Goal: Task Accomplishment & Management: Use online tool/utility

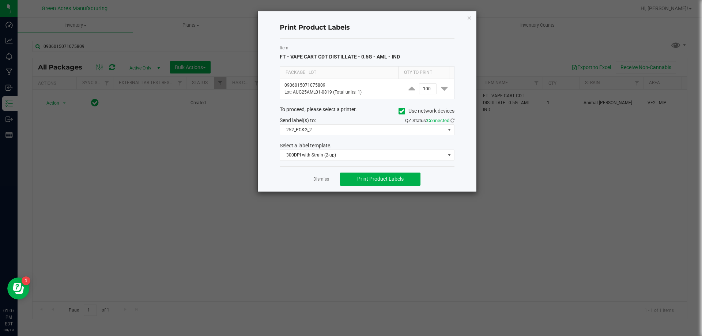
click at [504, 7] on ngb-modal-window "Print Product Labels Item FT - VAPE CART CDT DISTILLATE - 0.5G - AML - IND Pack…" at bounding box center [353, 168] width 707 height 336
click at [425, 90] on input "100" at bounding box center [427, 89] width 17 height 10
type input "50"
click at [403, 185] on button "Print Product Labels" at bounding box center [380, 178] width 80 height 13
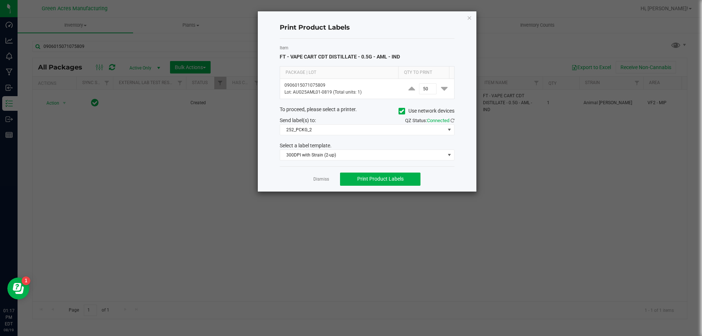
click at [221, 171] on ngb-modal-window "Print Product Labels Item FT - VAPE CART CDT DISTILLATE - 0.5G - AML - IND Pack…" at bounding box center [353, 168] width 707 height 336
click at [470, 19] on icon "button" at bounding box center [469, 17] width 5 height 9
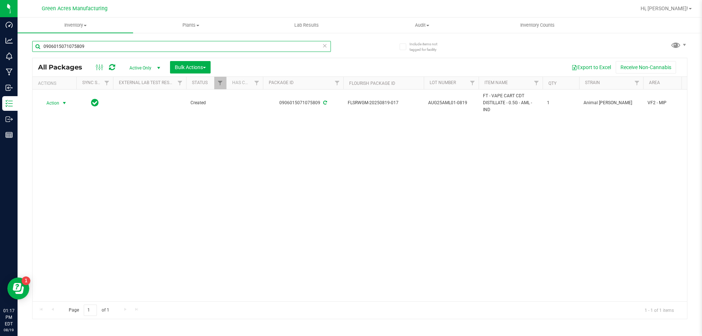
click at [96, 49] on input "0906015071075809" at bounding box center [181, 46] width 299 height 11
click at [659, 184] on div "Action Action Adjust qty Create package Edit attributes Global inventory Locate…" at bounding box center [360, 196] width 654 height 212
click at [90, 43] on input "0906015071075809" at bounding box center [181, 46] width 299 height 11
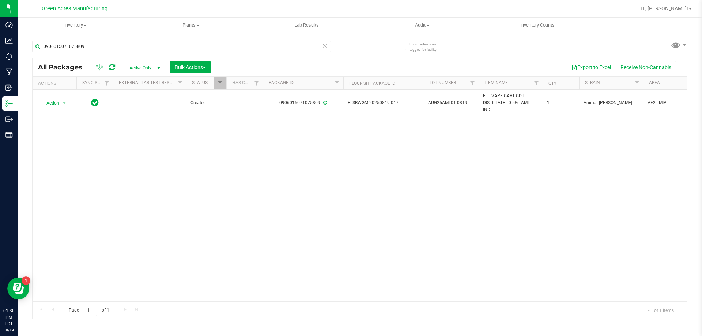
click at [410, 223] on div "Action Action Adjust qty Create package Edit attributes Global inventory Locate…" at bounding box center [360, 196] width 654 height 212
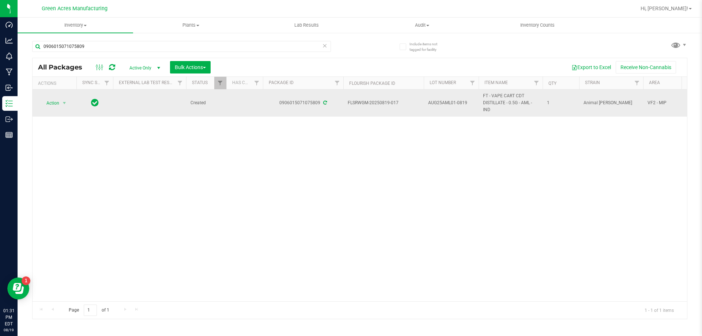
click at [454, 104] on span "AUG25AML01-0819" at bounding box center [451, 102] width 46 height 7
click at [454, 104] on input "AUG25AML01-0819" at bounding box center [449, 102] width 52 height 11
click at [49, 101] on span "Action" at bounding box center [50, 103] width 20 height 10
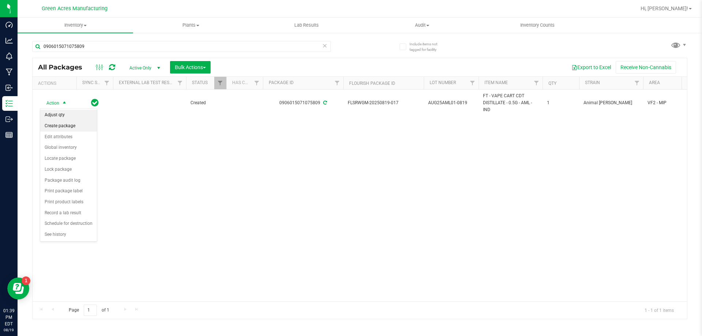
click at [60, 118] on li "Adjust qty" at bounding box center [68, 115] width 57 height 11
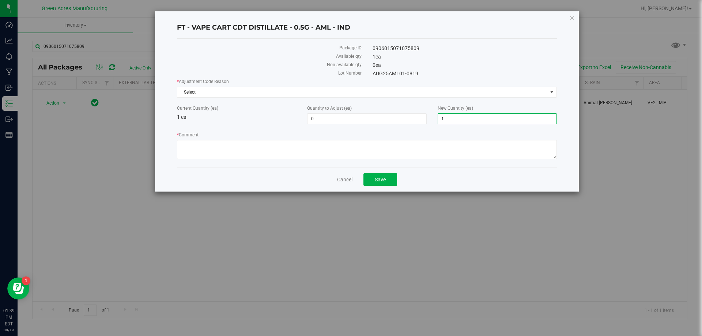
click at [449, 118] on span "1 1" at bounding box center [496, 118] width 119 height 11
click at [449, 118] on input "1" at bounding box center [497, 119] width 118 height 10
type input "0"
type input "-1"
type input "0"
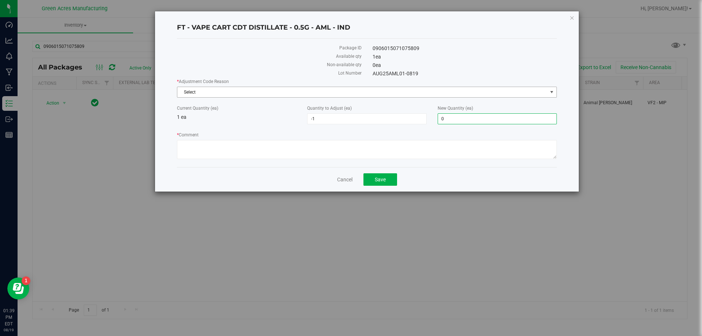
click at [215, 95] on span "Select" at bounding box center [362, 92] width 370 height 10
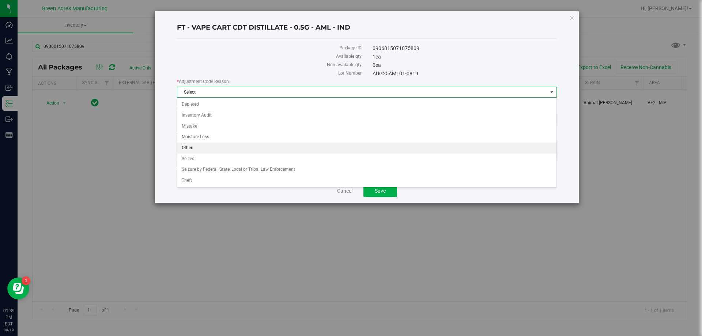
click at [213, 147] on li "Other" at bounding box center [366, 148] width 379 height 11
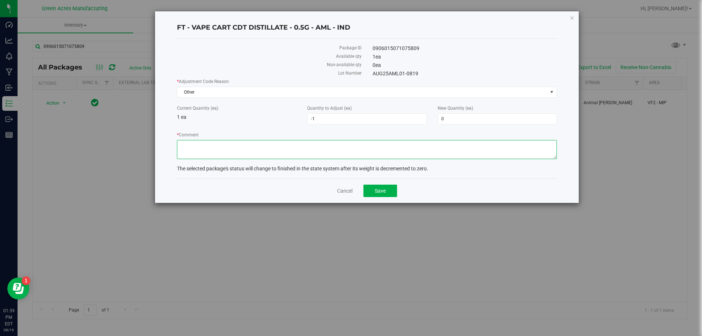
click at [212, 147] on textarea "* Comment" at bounding box center [367, 149] width 380 height 19
type textarea "waste"
click at [392, 190] on button "Save" at bounding box center [380, 191] width 34 height 12
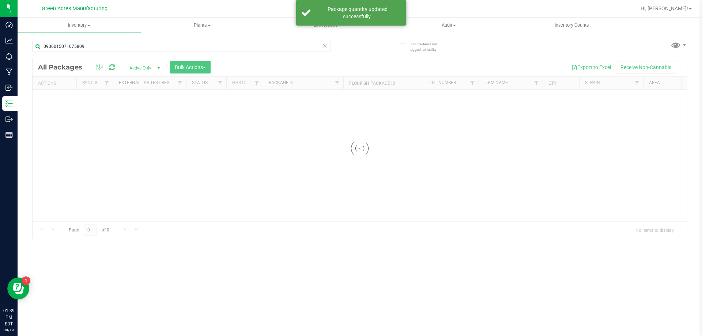
click at [111, 52] on div "0906015071075809" at bounding box center [181, 49] width 299 height 17
click at [113, 38] on div "0906015071075809" at bounding box center [195, 45] width 327 height 23
click at [107, 45] on input "0906015071075809" at bounding box center [181, 46] width 299 height 11
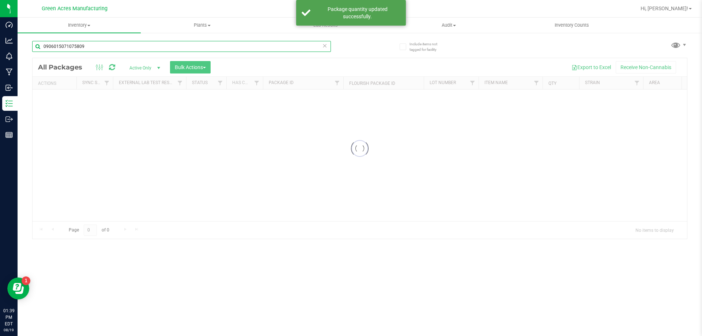
click at [107, 45] on input "0906015071075809" at bounding box center [181, 46] width 299 height 11
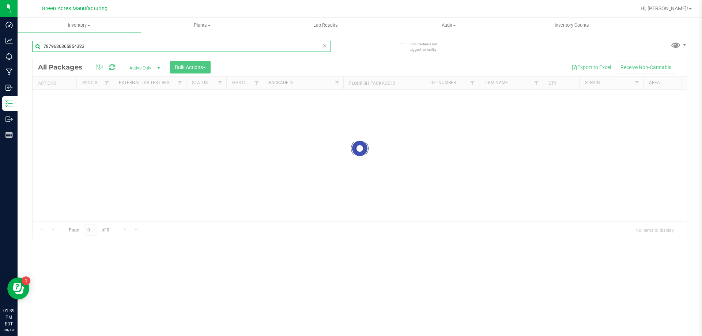
type input "7879686365854323"
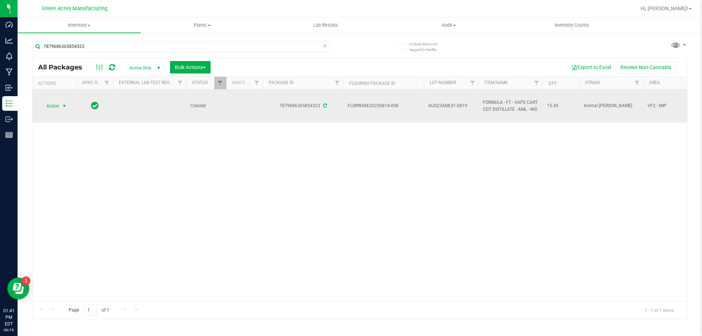
click at [61, 106] on span "select" at bounding box center [64, 106] width 6 height 6
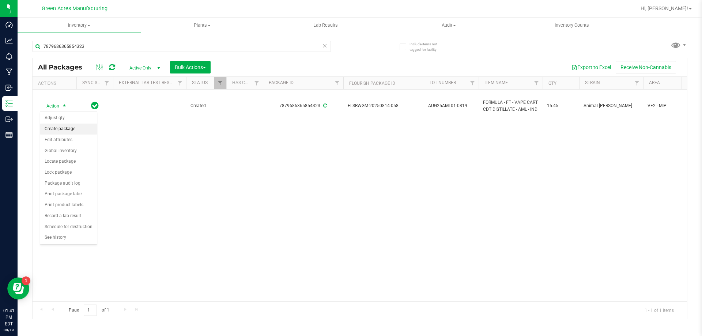
click at [67, 130] on li "Create package" at bounding box center [68, 129] width 57 height 11
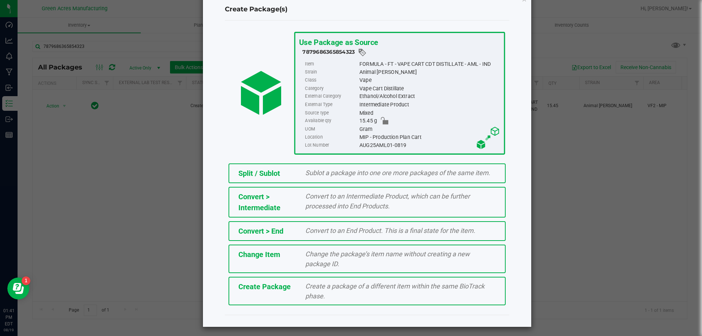
scroll to position [29, 0]
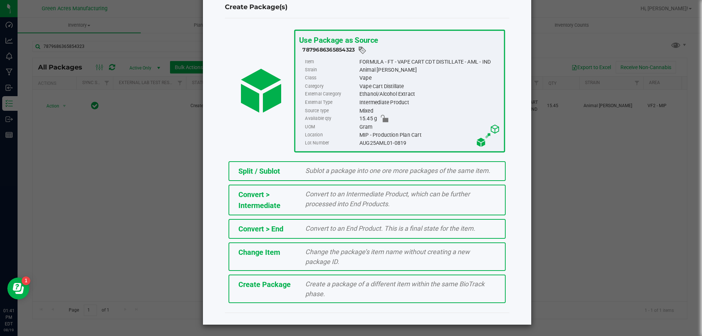
click at [251, 297] on div "Create Package Create a package of a different item within the same BioTrack ph…" at bounding box center [366, 288] width 277 height 29
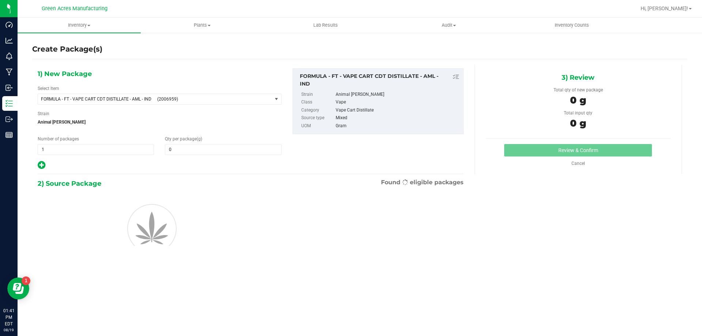
type input "0.0000"
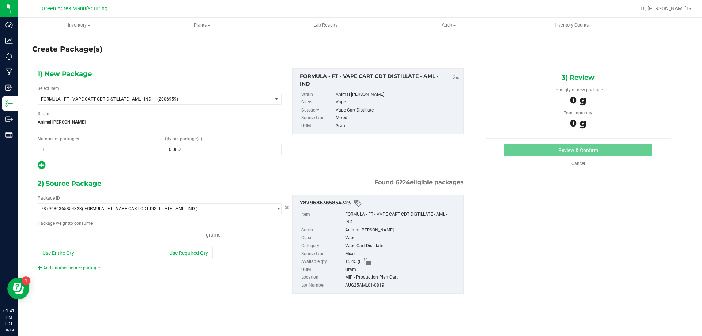
type input "0.0000 g"
click at [181, 105] on div "1) New Package Select Item FORMULA - FT - VAPE CART CDT DISTILLATE - AML - IND …" at bounding box center [159, 119] width 255 height 102
click at [183, 99] on span "(2006959)" at bounding box center [213, 98] width 112 height 5
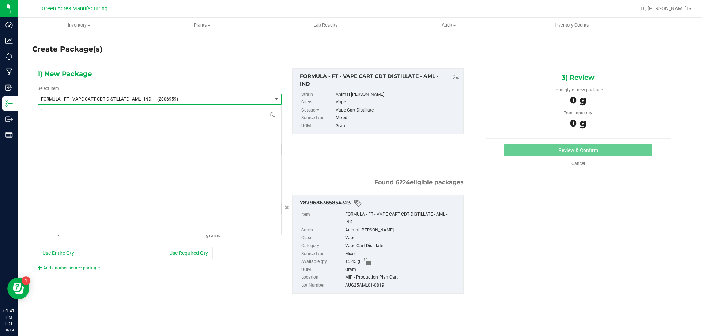
scroll to position [12197, 0]
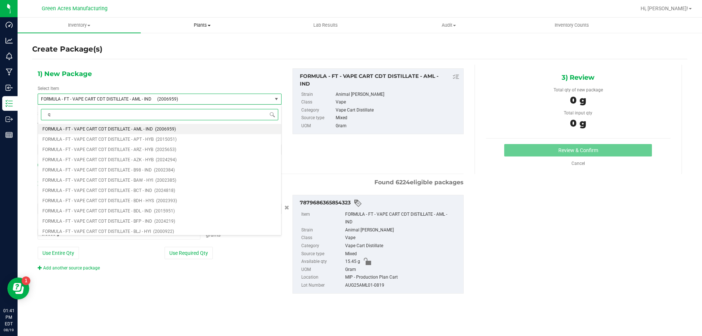
type input "qc"
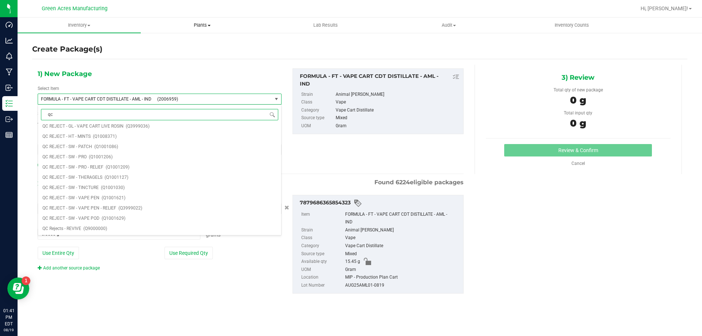
scroll to position [0, 0]
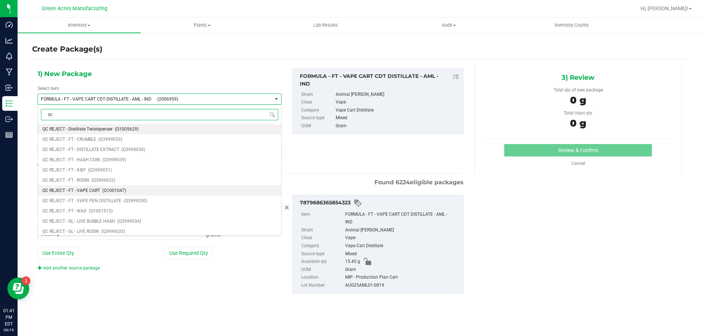
click at [151, 188] on li "QC REJECT - FT - VAPE CART (Q1001047)" at bounding box center [159, 190] width 243 height 10
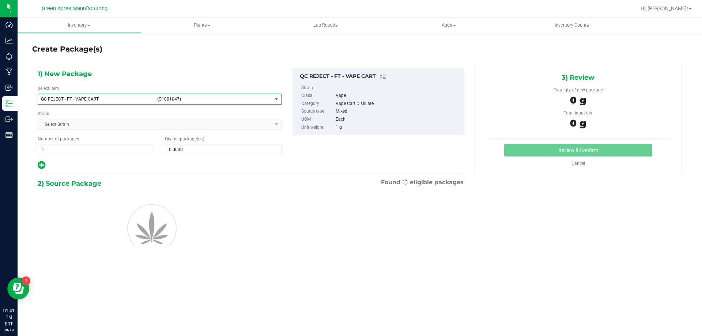
type input "0"
click at [178, 149] on span at bounding box center [223, 149] width 116 height 11
type input "1"
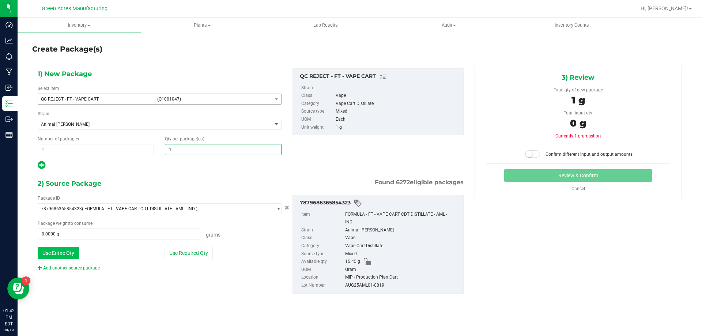
type input "1"
click at [61, 247] on button "Use Entire Qty" at bounding box center [58, 253] width 41 height 12
type input "15.4500 g"
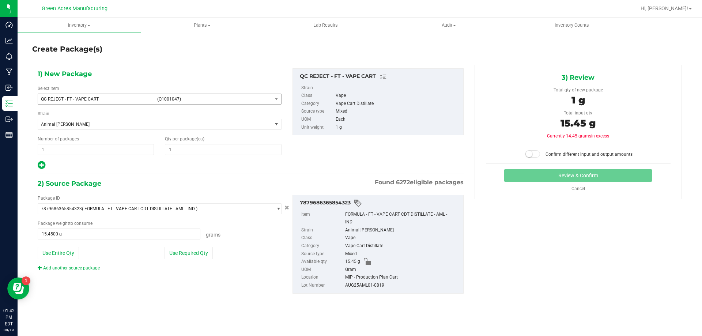
click at [529, 156] on small at bounding box center [529, 154] width 7 height 7
click at [570, 179] on button "Review & Confirm" at bounding box center [578, 175] width 148 height 12
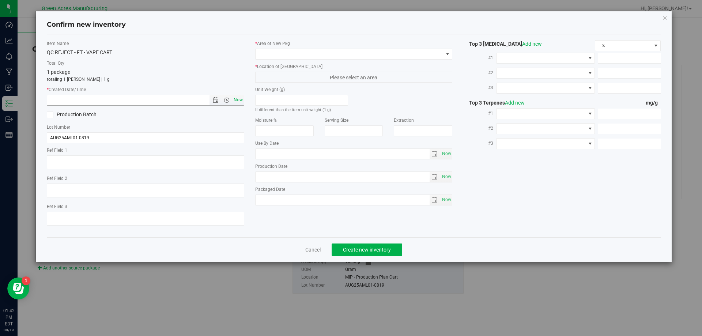
click at [237, 96] on span "Now" at bounding box center [238, 100] width 12 height 11
type input "8/19/2025 1:42 PM"
click at [282, 49] on span at bounding box center [348, 54] width 187 height 10
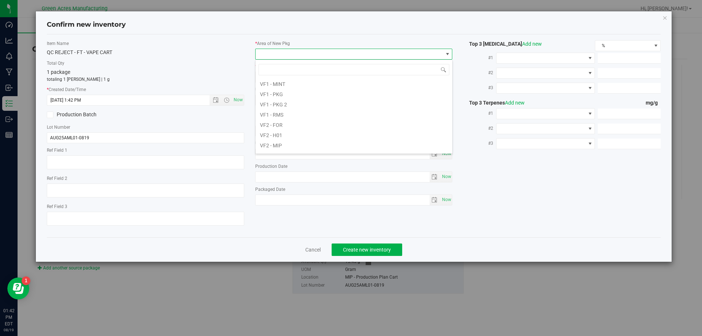
scroll to position [329, 0]
click at [301, 140] on li "VF2 - MIP" at bounding box center [353, 144] width 197 height 10
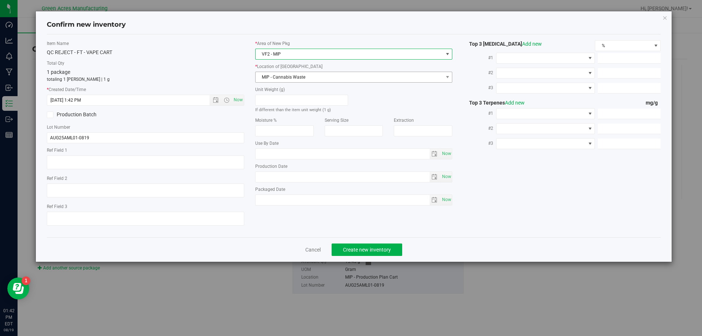
click at [313, 81] on span "MIP - Cannabis Waste" at bounding box center [348, 77] width 187 height 10
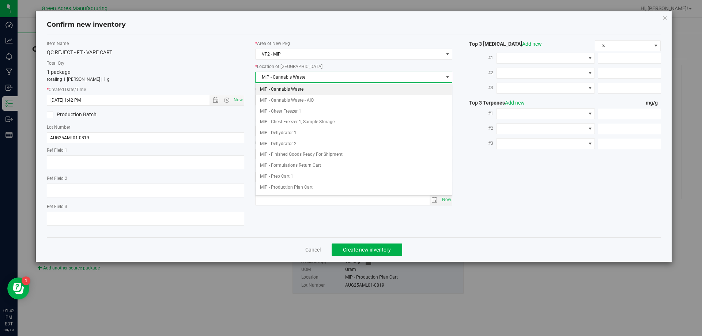
click at [314, 88] on li "MIP - Cannabis Waste" at bounding box center [353, 89] width 197 height 11
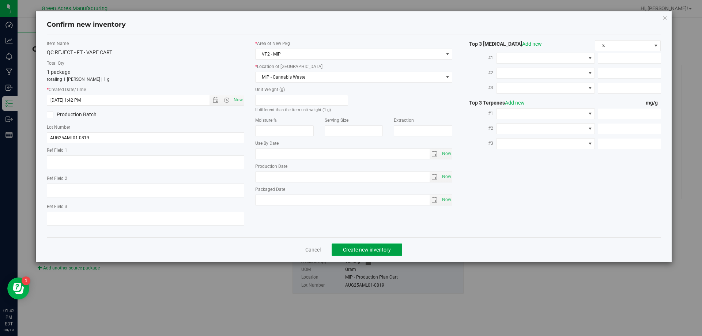
click at [356, 251] on span "Create new inventory" at bounding box center [367, 250] width 48 height 6
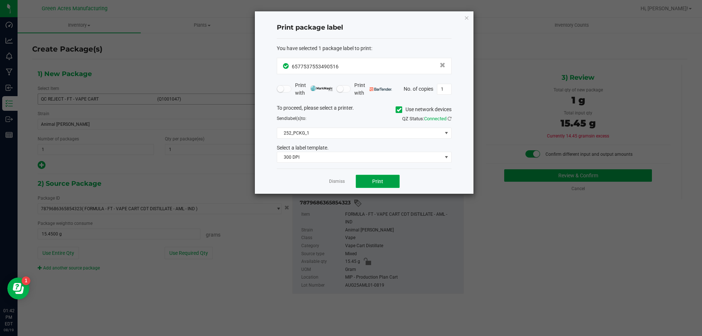
click at [360, 183] on button "Print" at bounding box center [378, 181] width 44 height 13
click at [466, 18] on icon "button" at bounding box center [466, 17] width 5 height 9
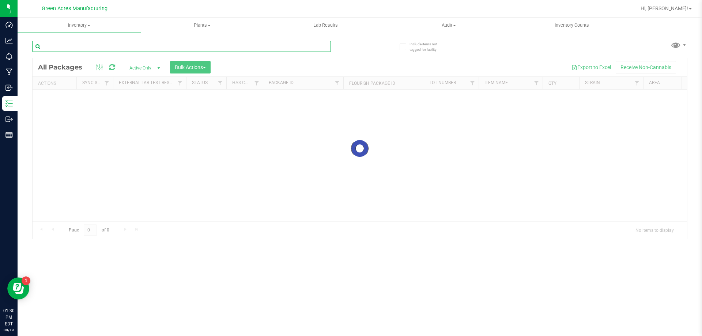
click at [104, 48] on input "text" at bounding box center [181, 46] width 299 height 11
type input "7879686365854323"
click at [67, 26] on span "Inventory" at bounding box center [79, 25] width 123 height 7
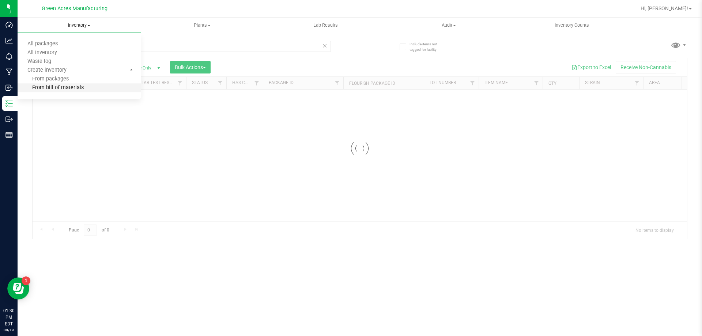
click at [69, 86] on span "From bill of materials" at bounding box center [51, 88] width 66 height 6
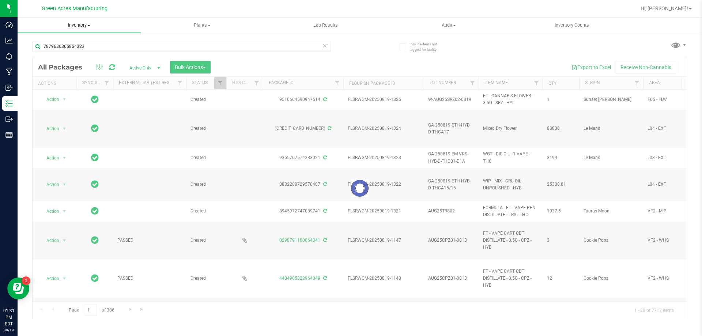
click at [693, 208] on div "Include items not tagged for facility 7879686365854323 Loading... All Packages …" at bounding box center [360, 143] width 684 height 223
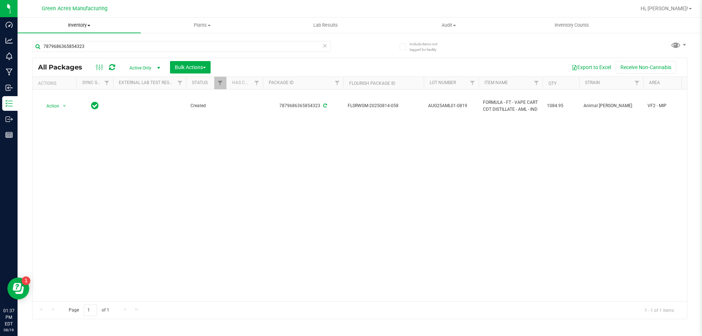
click at [91, 20] on uib-tab-heading "Inventory All packages All inventory Waste log Create inventory" at bounding box center [79, 25] width 123 height 15
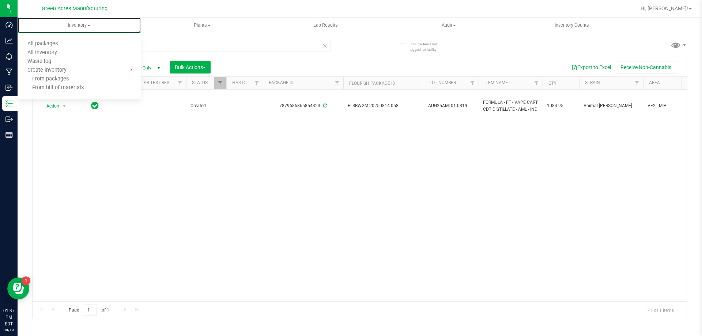
click at [105, 88] on li "From bill of materials" at bounding box center [79, 88] width 123 height 9
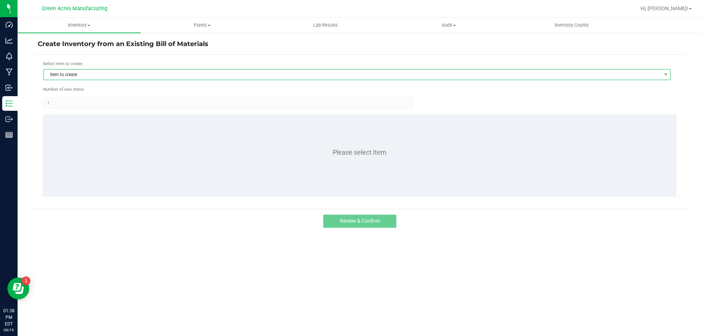
click at [81, 73] on span "Item to create" at bounding box center [352, 74] width 617 height 10
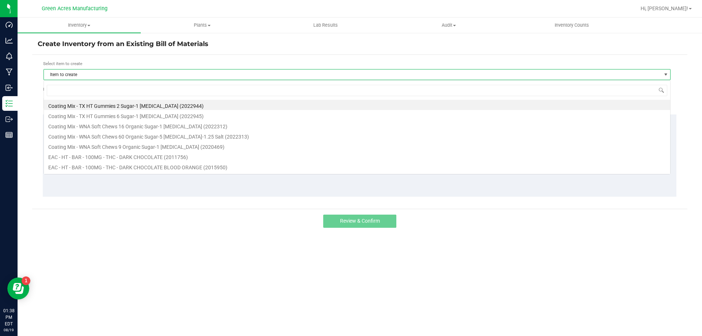
scroll to position [11, 627]
type input "aml"
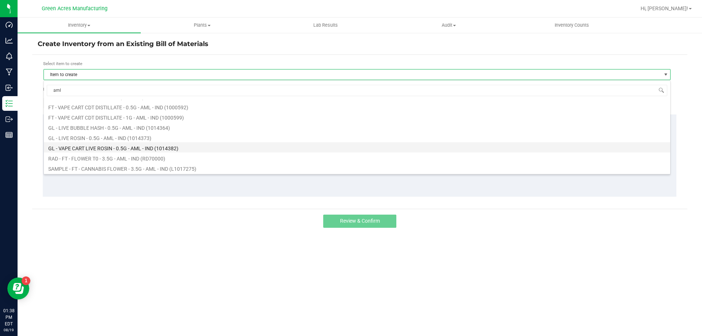
scroll to position [146, 0]
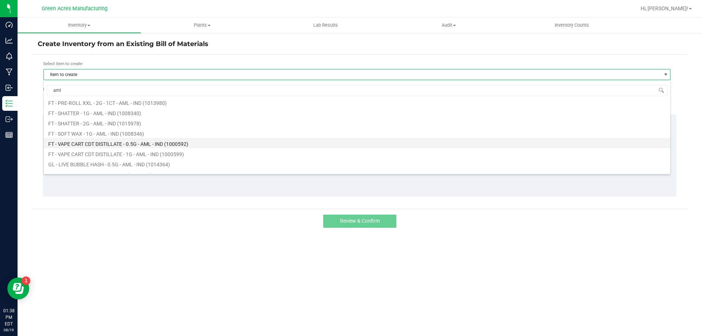
click at [148, 143] on li "FT - VAPE CART CDT DISTILLATE - 0.5G - AML - IND (1000592)" at bounding box center [357, 143] width 626 height 10
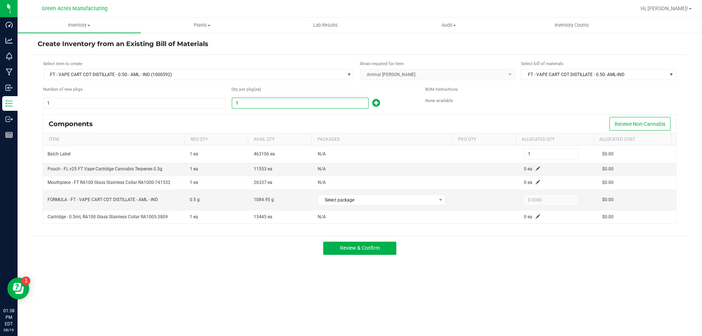
click at [268, 107] on input "1" at bounding box center [300, 103] width 136 height 10
type input "2"
type input "21"
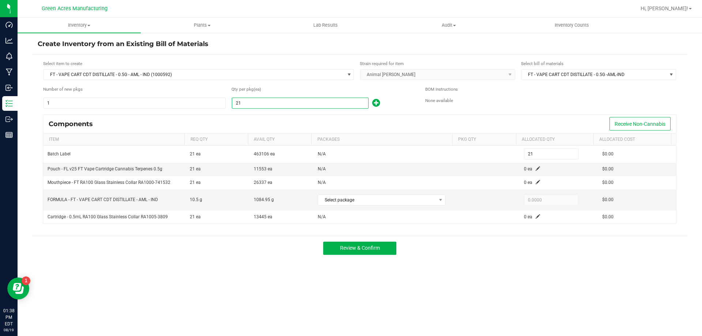
type input "213"
type input "2139"
type input "2,139"
drag, startPoint x: 242, startPoint y: 121, endPoint x: 247, endPoint y: 109, distance: 12.8
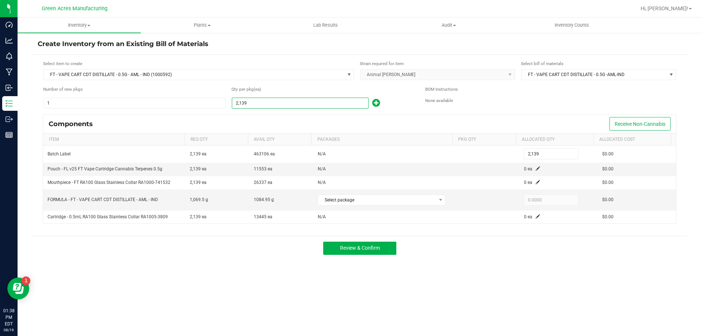
click at [242, 121] on div "Components Receive Non-Cannabis" at bounding box center [359, 124] width 633 height 18
click at [251, 102] on input "2139" at bounding box center [300, 103] width 136 height 10
type input "2,139"
click at [535, 168] on span at bounding box center [537, 168] width 4 height 4
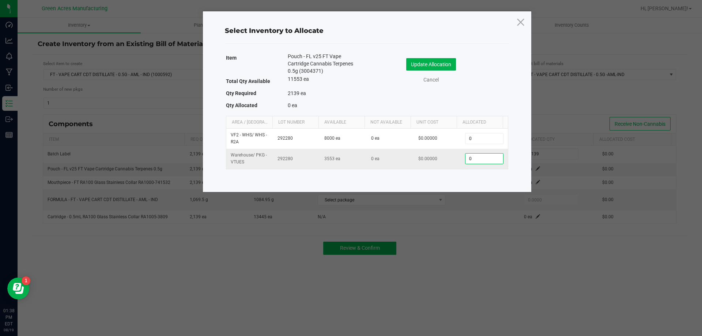
click at [480, 161] on input "0" at bounding box center [483, 158] width 37 height 10
paste input "2139"
type input "2,139"
click at [437, 61] on button "Update Allocation" at bounding box center [431, 64] width 50 height 12
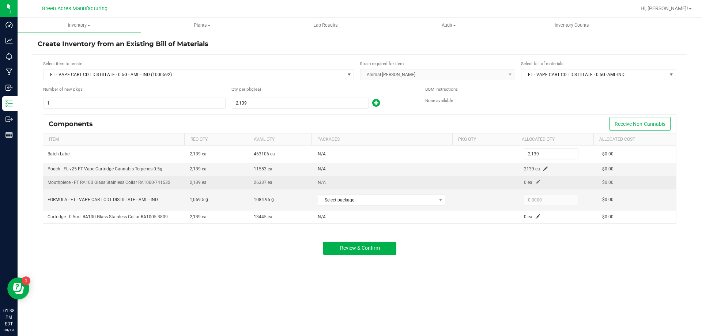
click at [535, 181] on span at bounding box center [537, 182] width 4 height 4
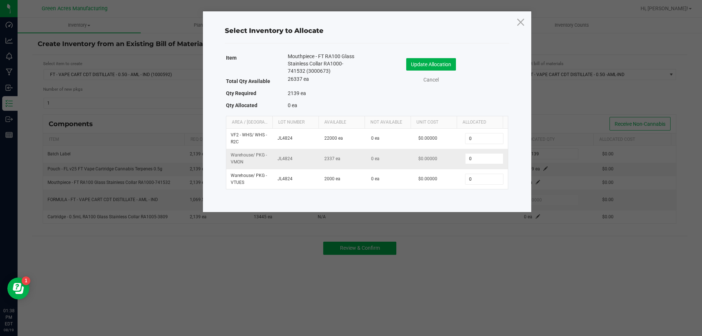
click at [468, 165] on td "0" at bounding box center [483, 159] width 47 height 20
click at [471, 160] on input "0" at bounding box center [483, 158] width 37 height 10
paste input "2139"
type input "2,139"
click at [440, 66] on button "Update Allocation" at bounding box center [431, 64] width 50 height 12
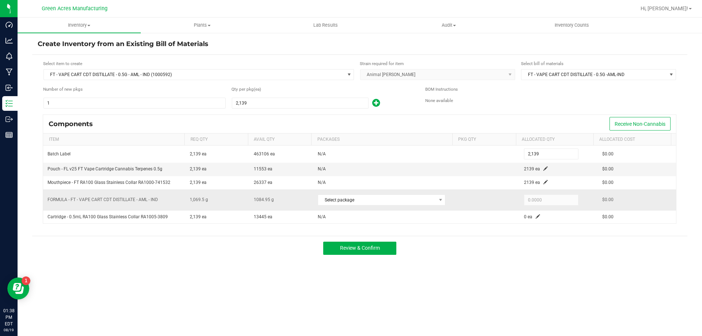
click at [428, 206] on div "Select package" at bounding box center [384, 199] width 133 height 15
click at [436, 203] on span at bounding box center [440, 200] width 9 height 10
click at [412, 233] on li "7879686365854323 (AUG25AML01-0819)" at bounding box center [379, 230] width 126 height 10
type input "1,069.5000"
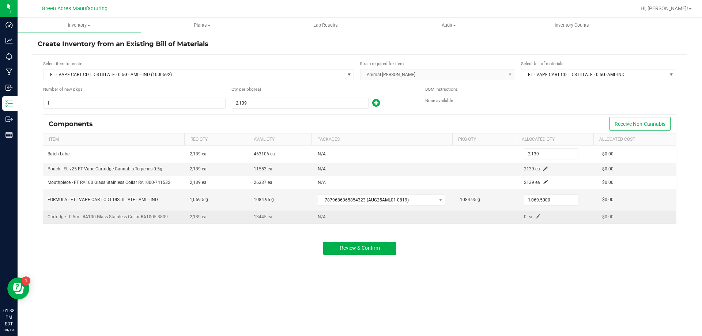
click at [534, 219] on td "0 ea" at bounding box center [558, 216] width 78 height 13
click at [535, 217] on span at bounding box center [537, 216] width 4 height 4
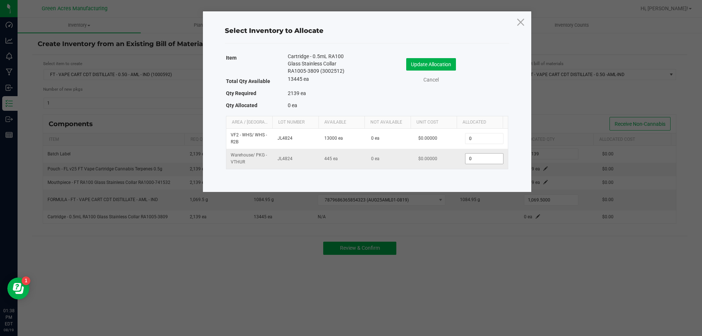
click at [477, 157] on input "0" at bounding box center [483, 158] width 37 height 10
paste input "2139"
type input "2139"
click at [484, 154] on input "2139" at bounding box center [483, 158] width 37 height 10
click at [482, 154] on input "2139" at bounding box center [483, 158] width 37 height 10
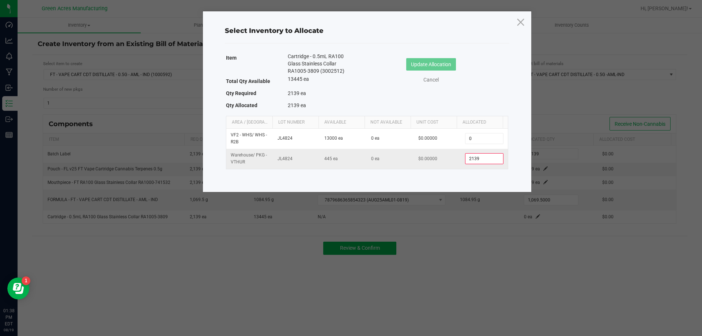
click at [482, 154] on input "2139" at bounding box center [483, 158] width 37 height 10
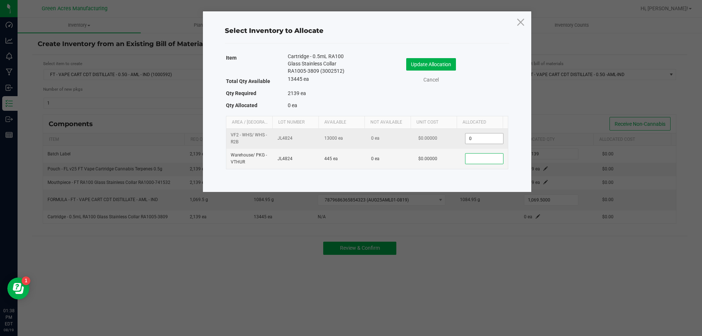
click at [473, 144] on span "0" at bounding box center [484, 138] width 38 height 11
click at [474, 142] on input "0" at bounding box center [483, 138] width 37 height 10
paste input "2139"
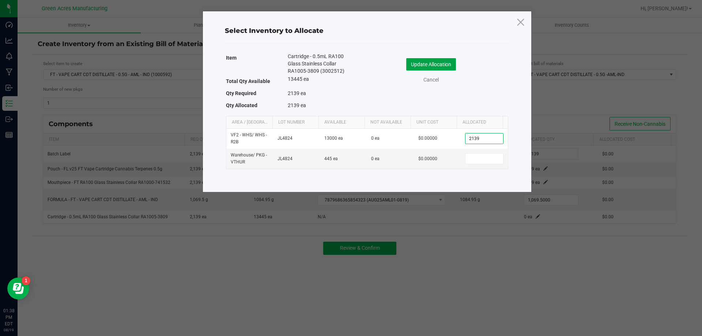
type input "2,139"
click at [437, 68] on button "Update Allocation" at bounding box center [431, 64] width 50 height 12
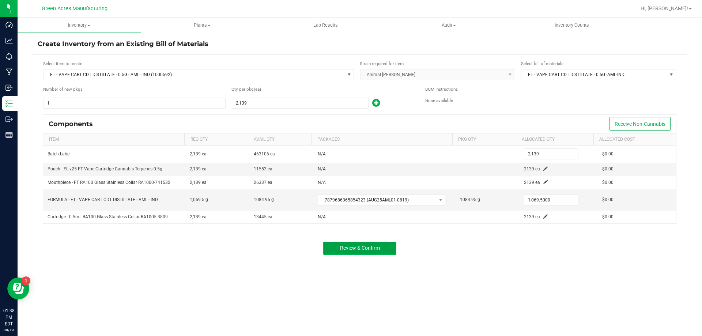
click at [348, 247] on span "Review & Confirm" at bounding box center [360, 248] width 40 height 6
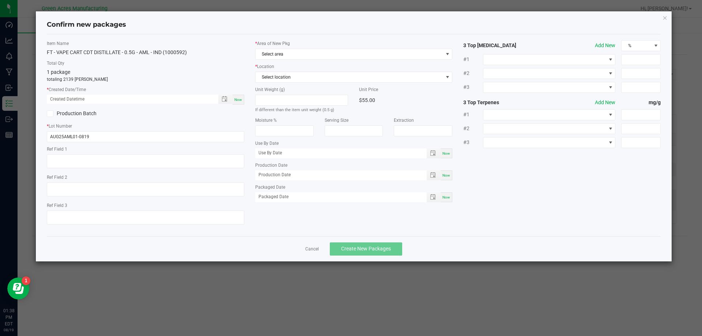
click at [239, 100] on span "Now" at bounding box center [238, 100] width 8 height 4
type input "[DATE] 01:38 PM"
click at [277, 53] on span "Select area" at bounding box center [348, 54] width 187 height 10
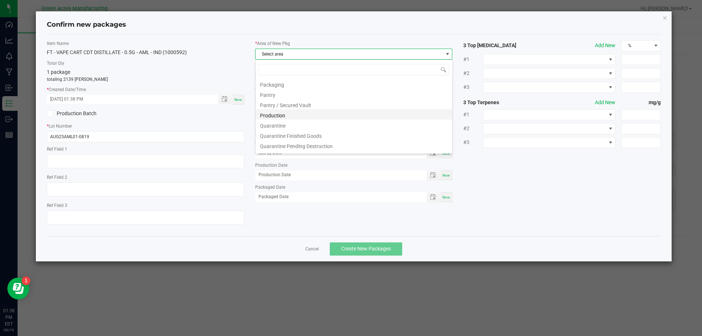
scroll to position [184, 0]
click at [308, 114] on li "Pantry / Secured Vault" at bounding box center [353, 115] width 197 height 10
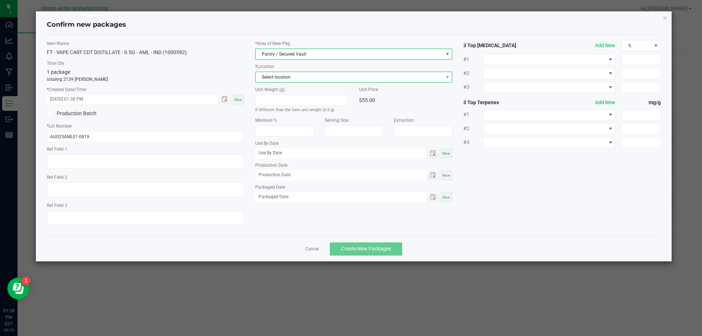
click at [327, 79] on span "Select location" at bounding box center [348, 77] width 187 height 10
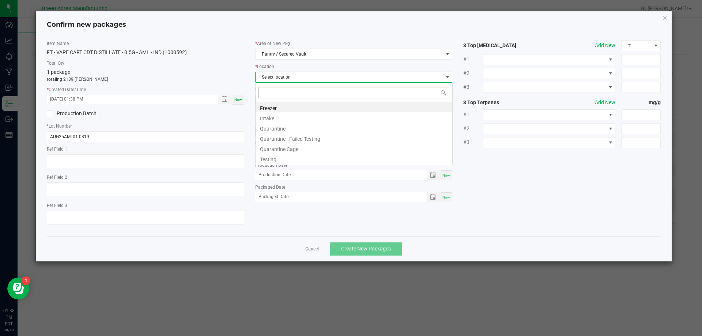
scroll to position [11, 197]
click at [321, 123] on li "Quarantine" at bounding box center [353, 127] width 197 height 10
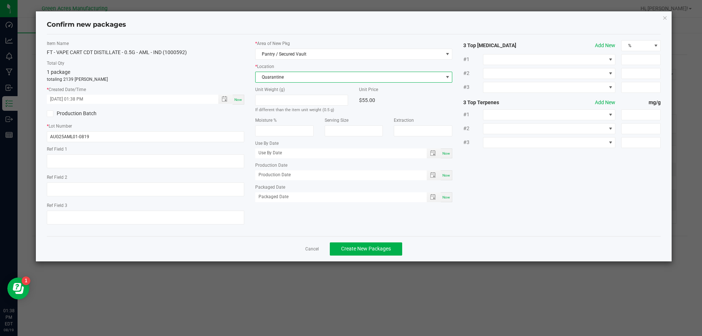
click at [328, 78] on span "Quarantine" at bounding box center [348, 77] width 187 height 10
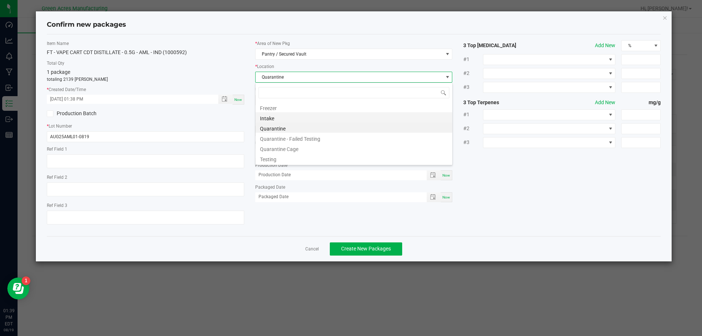
click at [324, 118] on li "Intake" at bounding box center [353, 117] width 197 height 10
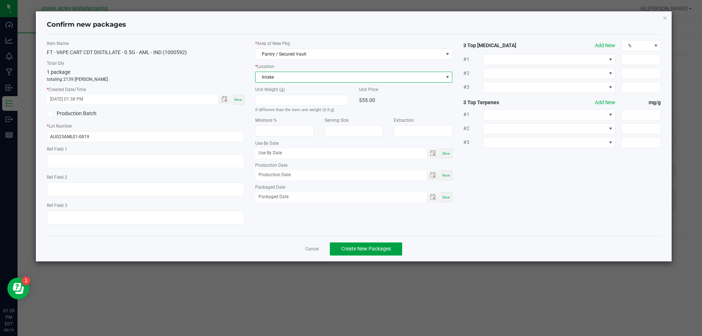
click at [365, 250] on span "Create New Packages" at bounding box center [366, 249] width 50 height 6
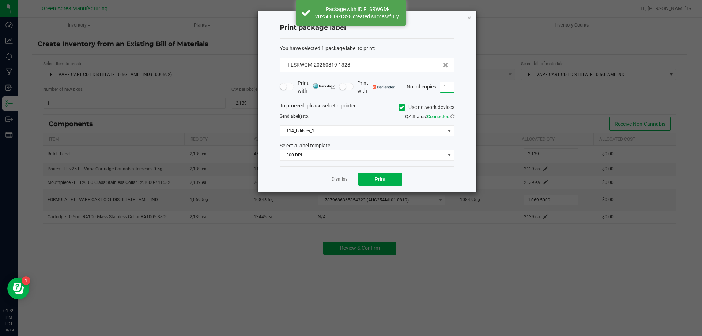
click at [451, 88] on input "1" at bounding box center [447, 87] width 14 height 10
type input "2"
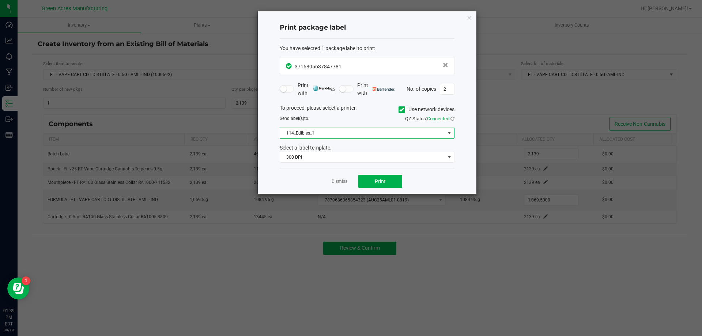
click at [367, 134] on span "114_Edibles_1" at bounding box center [362, 133] width 165 height 10
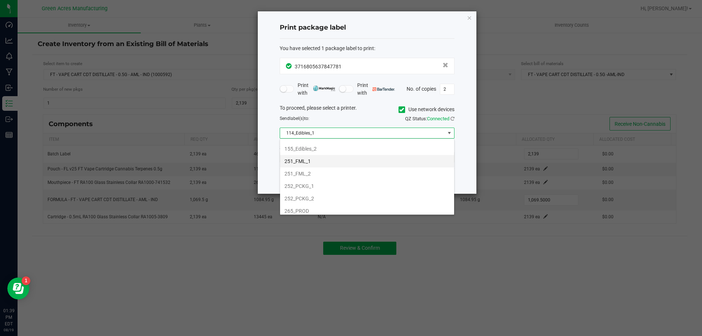
scroll to position [73, 0]
click at [370, 178] on li "252_PCKG_1" at bounding box center [367, 173] width 174 height 12
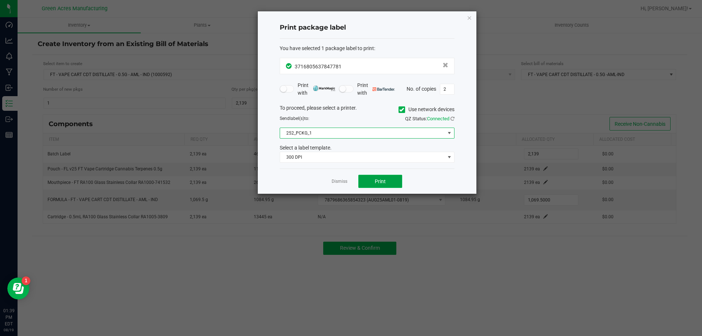
click at [377, 183] on span "Print" at bounding box center [380, 181] width 11 height 6
click at [469, 16] on icon "button" at bounding box center [469, 17] width 5 height 9
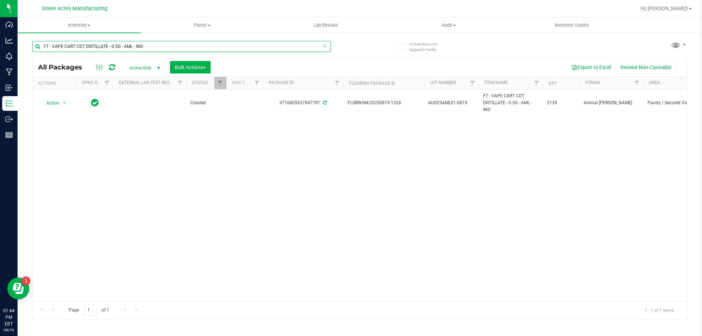
click at [166, 50] on input "FT - VAPE CART CDT DISTILLATE - 0.5G - AML - IND" at bounding box center [181, 46] width 299 height 11
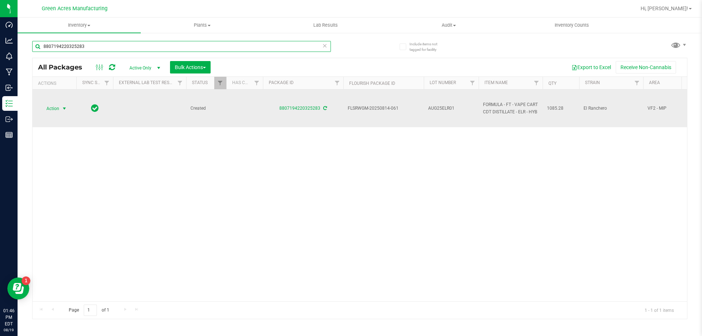
type input "8807194220325283"
click at [41, 111] on span "Action" at bounding box center [50, 108] width 20 height 10
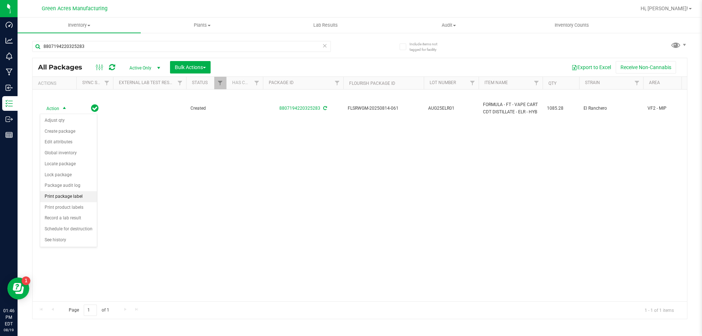
click at [72, 200] on li "Print package label" at bounding box center [68, 196] width 57 height 11
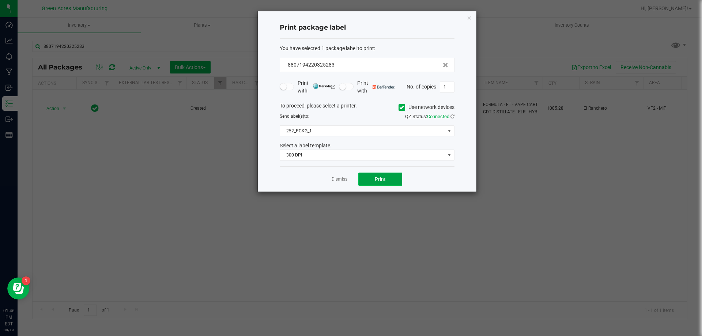
click at [380, 182] on button "Print" at bounding box center [380, 178] width 44 height 13
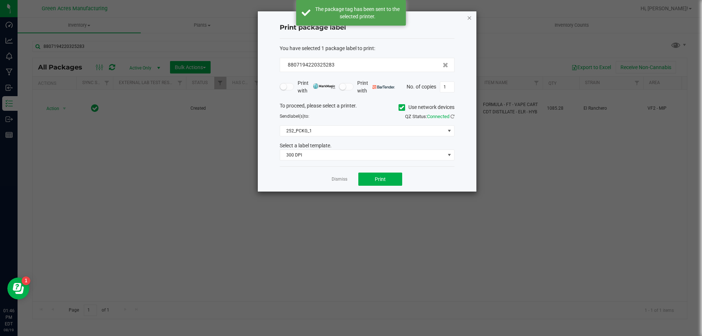
click at [468, 17] on icon "button" at bounding box center [469, 17] width 5 height 9
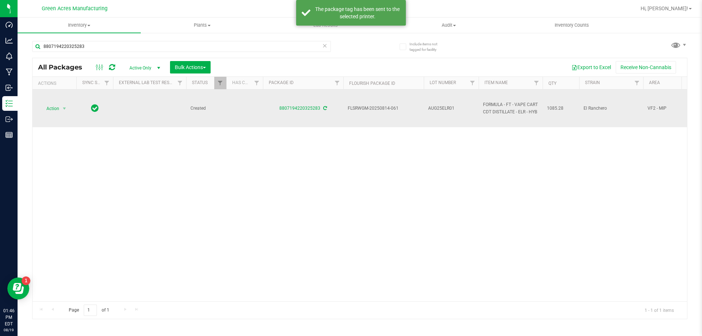
click at [447, 109] on span "AUG25ELR01" at bounding box center [451, 108] width 46 height 7
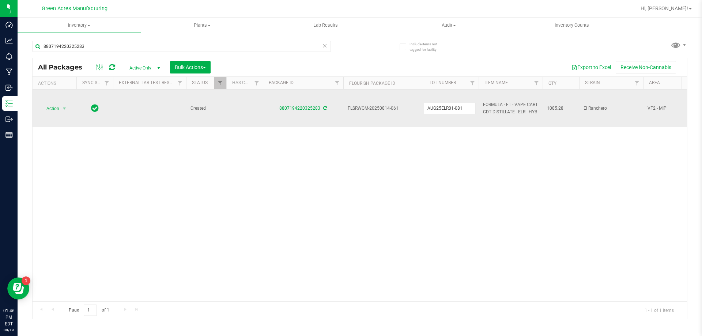
type input "AUG25ELR01-0819"
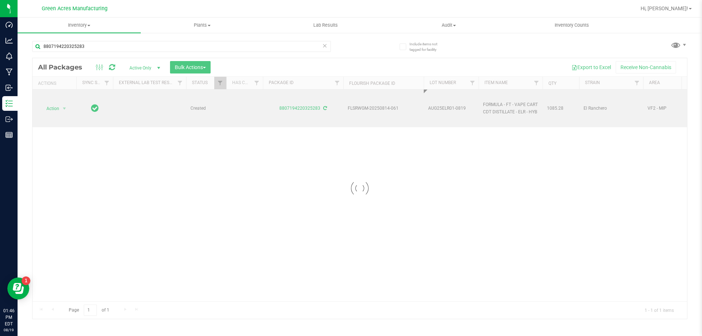
click at [426, 190] on div "Loading... All Packages Active Only Active Only Lab Samples Locked All External…" at bounding box center [359, 188] width 655 height 261
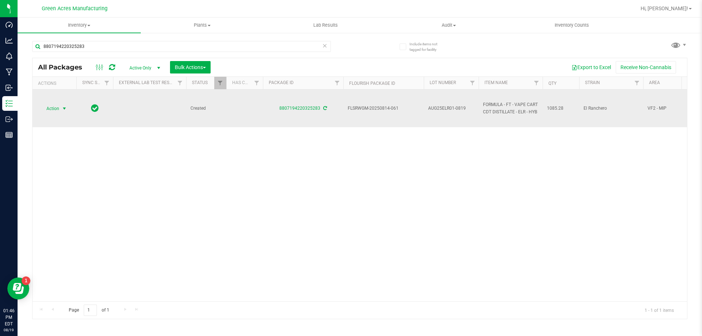
click at [61, 111] on span "select" at bounding box center [64, 109] width 6 height 6
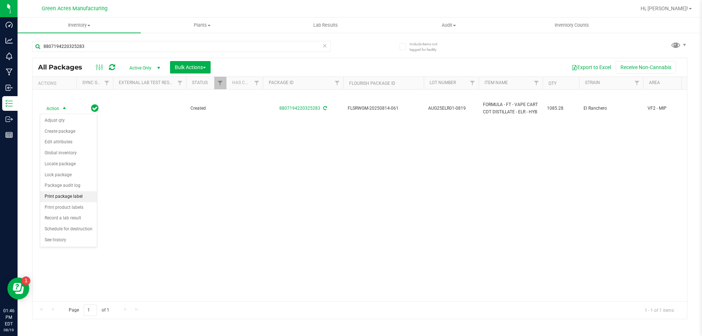
click at [68, 200] on li "Print package label" at bounding box center [68, 196] width 57 height 11
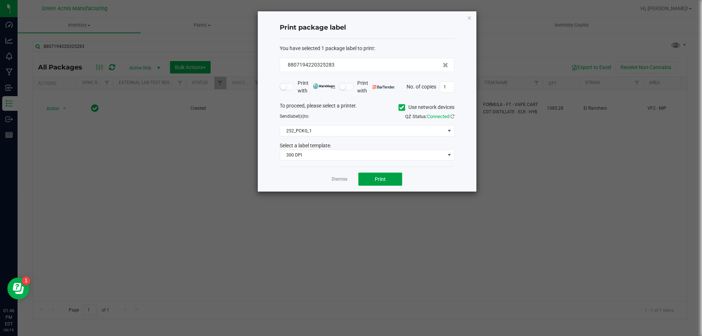
click at [367, 181] on button "Print" at bounding box center [380, 178] width 44 height 13
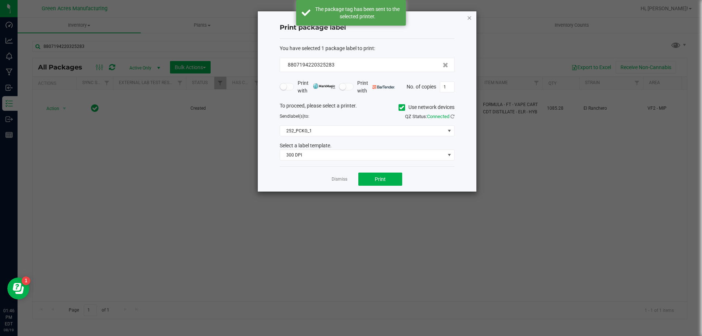
click at [468, 18] on icon "button" at bounding box center [469, 17] width 5 height 9
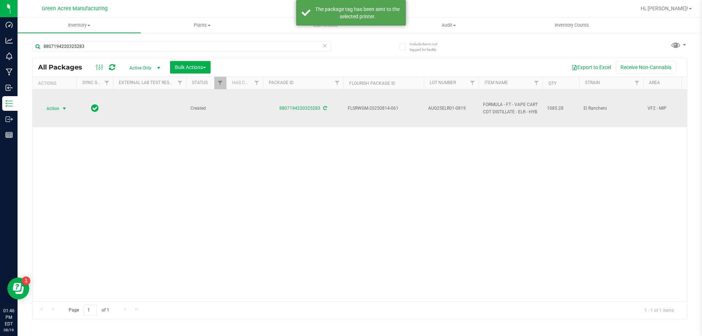
click at [61, 111] on span "select" at bounding box center [64, 109] width 6 height 6
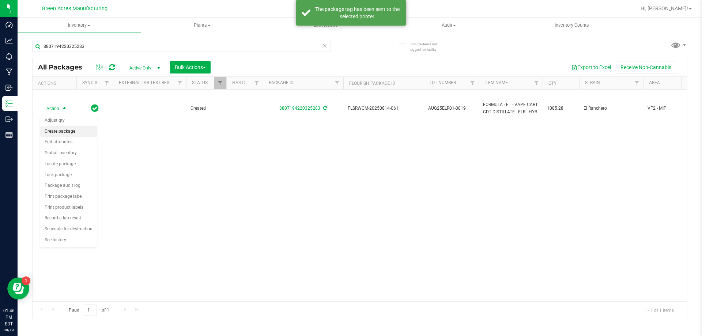
click at [66, 132] on li "Create package" at bounding box center [68, 131] width 57 height 11
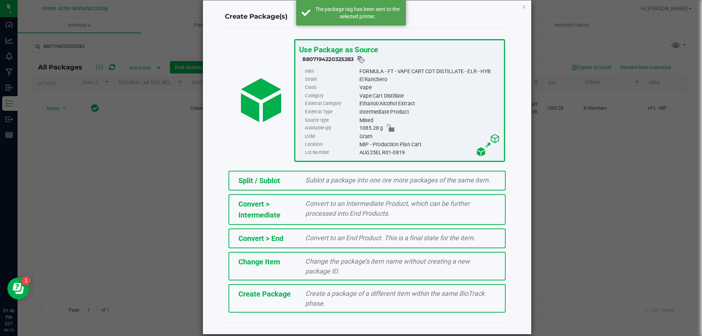
scroll to position [29, 0]
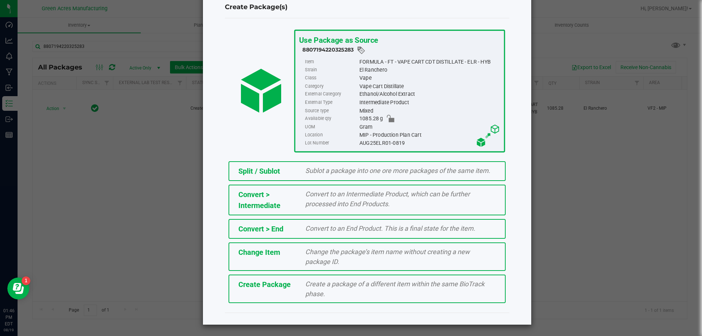
click at [261, 295] on div "Create Package Create a package of a different item within the same BioTrack ph…" at bounding box center [366, 288] width 277 height 29
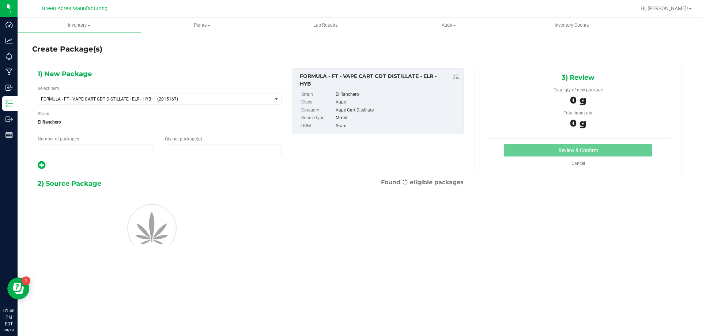
type input "1"
type input "0.0000"
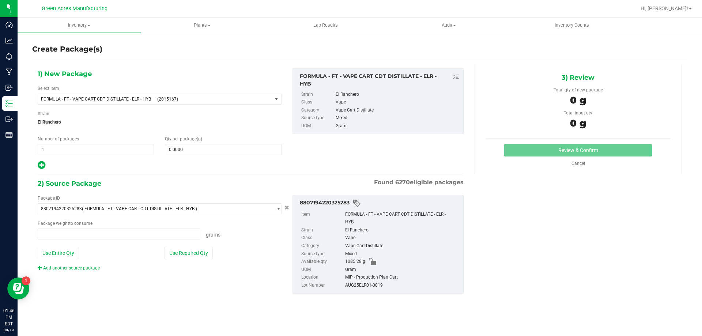
type input "0.0000 g"
click at [147, 103] on span "FORMULA - FT - VAPE CART CDT DISTILLATE - ELR - HYB (2015167)" at bounding box center [155, 99] width 234 height 10
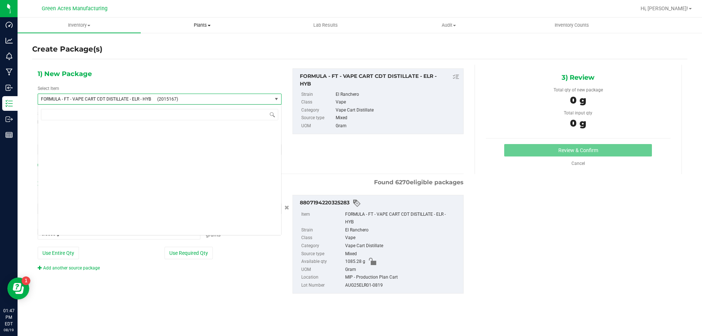
scroll to position [12647, 0]
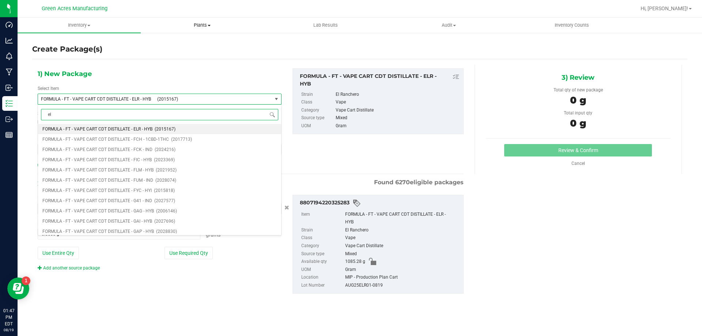
type input "elr"
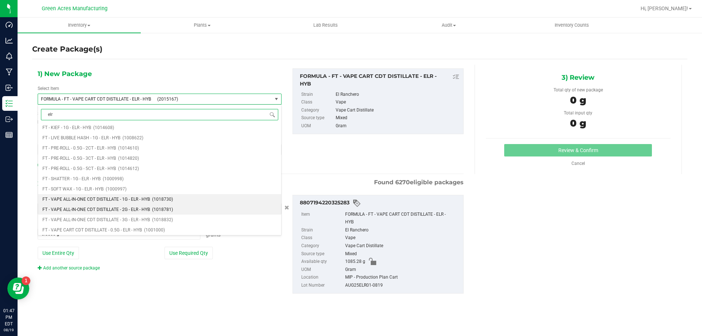
scroll to position [110, 0]
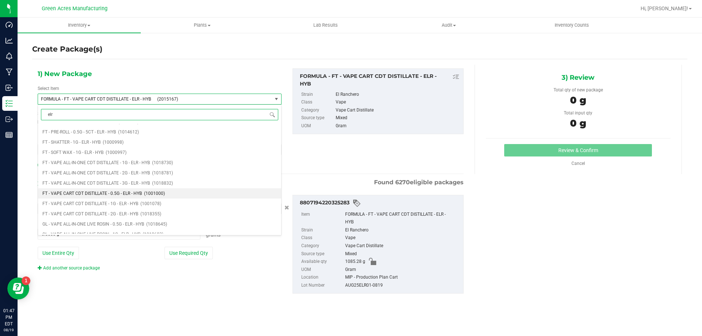
click at [145, 194] on span "(1001000)" at bounding box center [154, 193] width 21 height 5
type input "0"
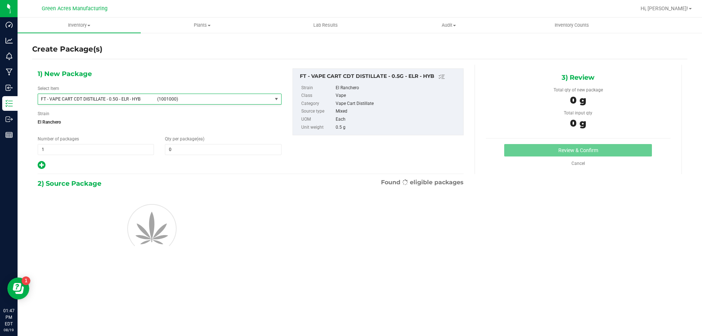
scroll to position [42189, 0]
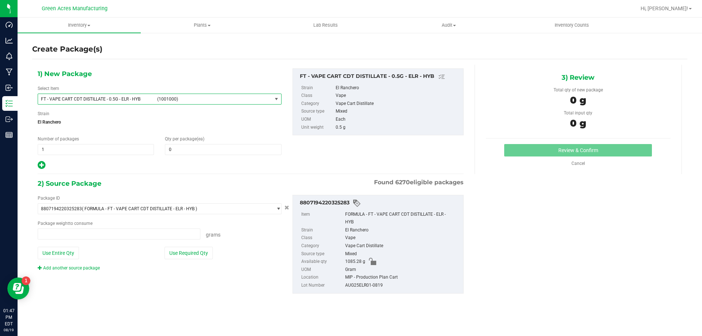
type input "0.0000 g"
click at [174, 151] on span at bounding box center [223, 149] width 116 height 11
type input "1"
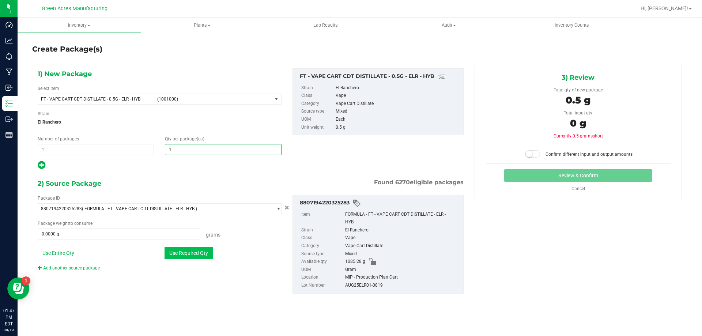
type input "1"
click at [171, 250] on button "Use Required Qty" at bounding box center [188, 253] width 48 height 12
type input "0.5000 g"
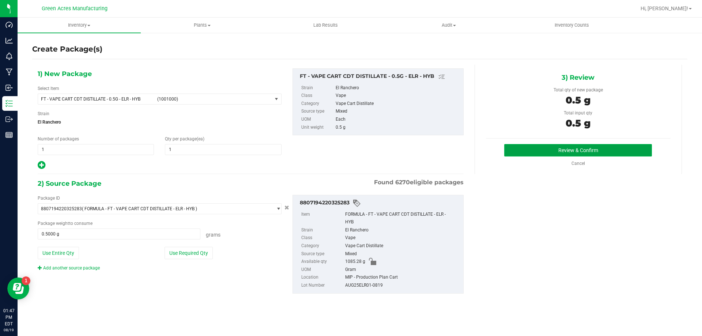
click at [580, 151] on button "Review & Confirm" at bounding box center [578, 150] width 148 height 12
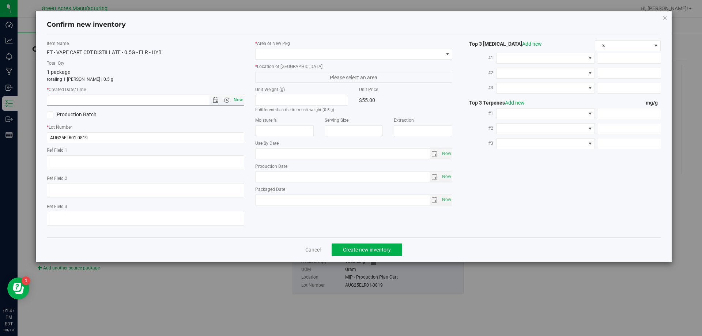
click at [238, 102] on span "Now" at bounding box center [238, 100] width 12 height 11
type input "[DATE] 1:48 PM"
click at [314, 56] on span at bounding box center [348, 54] width 187 height 10
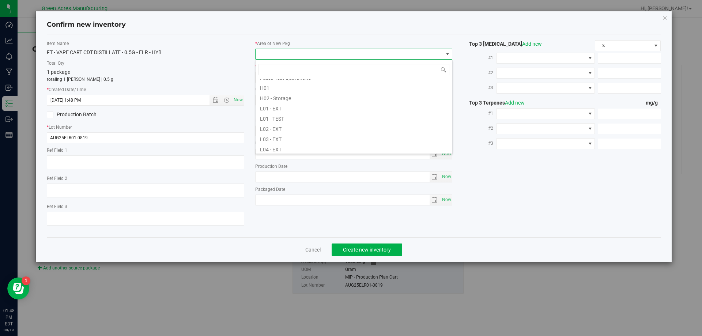
scroll to position [146, 0]
type input "mip"
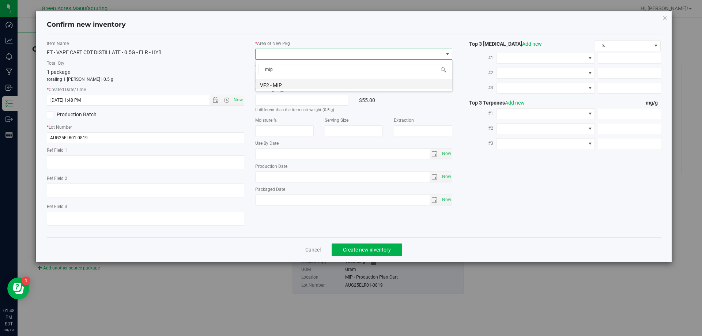
click at [296, 85] on li "VF2 - MIP" at bounding box center [353, 84] width 197 height 10
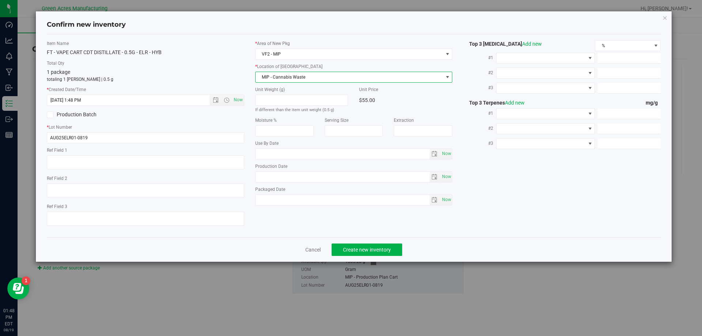
click at [309, 80] on span "MIP - Cannabis Waste" at bounding box center [348, 77] width 187 height 10
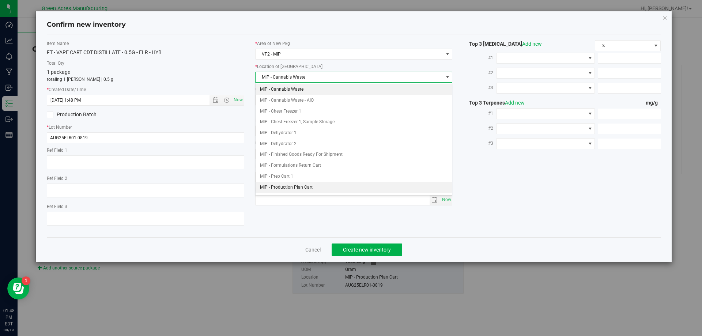
click at [308, 186] on li "MIP - Production Plan Cart" at bounding box center [353, 187] width 197 height 11
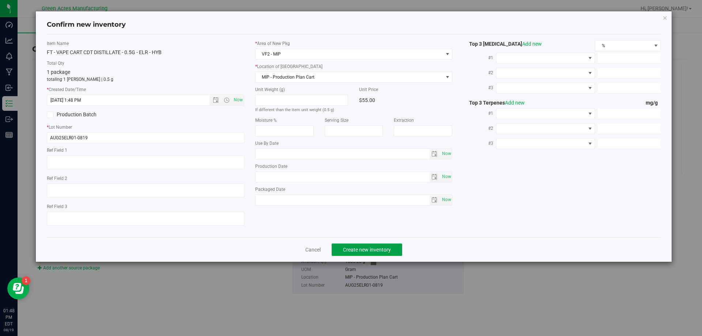
click at [372, 252] on span "Create new inventory" at bounding box center [367, 250] width 48 height 6
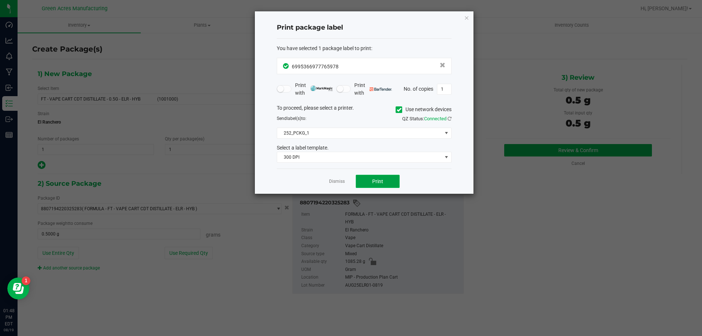
click at [387, 182] on button "Print" at bounding box center [378, 181] width 44 height 13
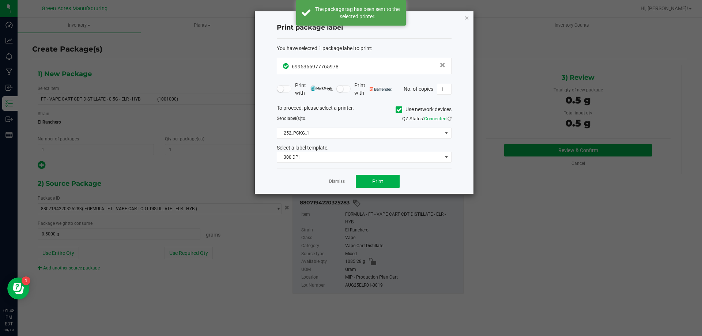
click at [467, 20] on icon "button" at bounding box center [466, 17] width 5 height 9
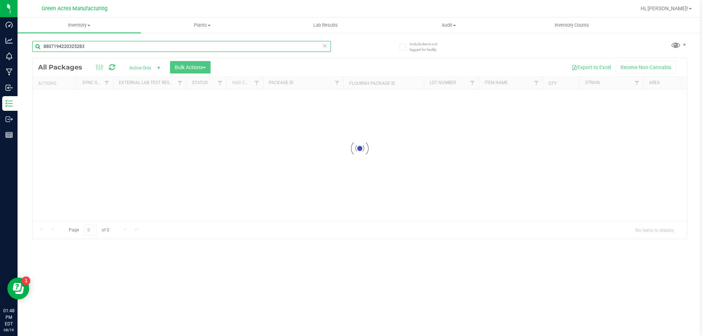
click at [128, 45] on input "8807194220325283" at bounding box center [181, 46] width 299 height 11
click at [128, 46] on input "8807194220325283" at bounding box center [181, 46] width 299 height 11
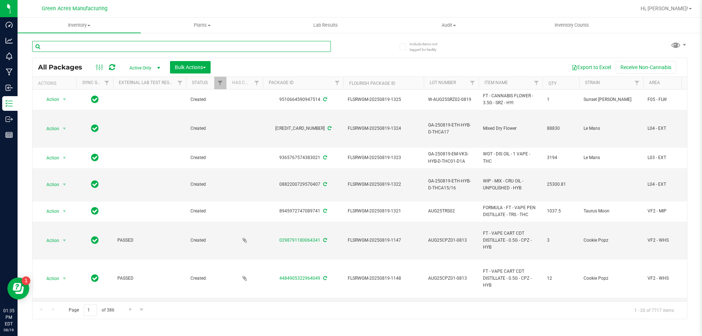
click at [115, 48] on input "text" at bounding box center [181, 46] width 299 height 11
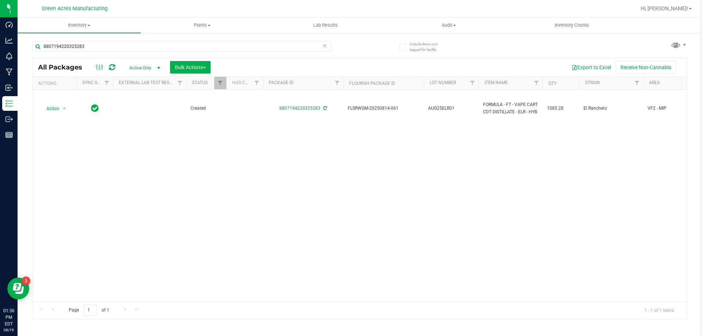
click at [36, 188] on div "Action Action Adjust qty Create package Edit attributes Global inventory Locate…" at bounding box center [360, 196] width 654 height 212
click at [120, 48] on input "8807194220325283" at bounding box center [181, 46] width 299 height 11
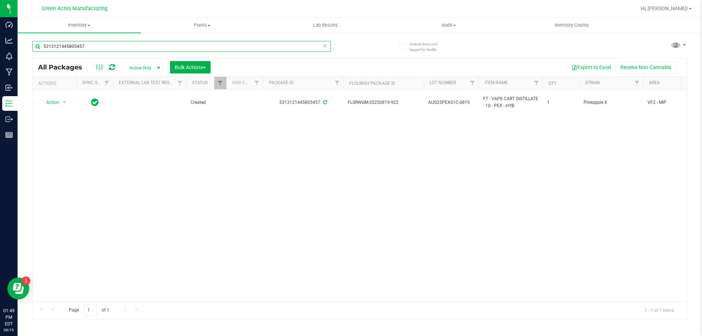
click at [84, 44] on input "5313121445805457" at bounding box center [181, 46] width 299 height 11
click at [84, 45] on input "5313121445805457" at bounding box center [181, 46] width 299 height 11
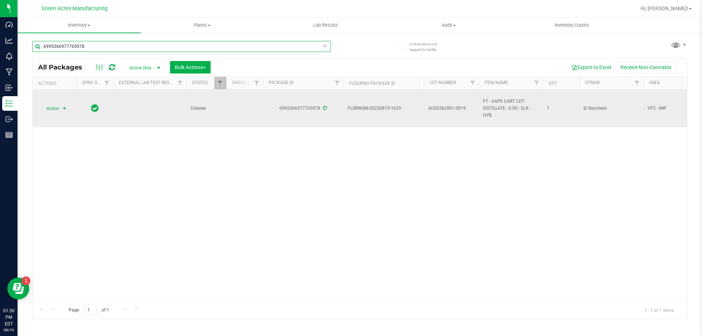
type input "6995366977765978"
click at [60, 111] on span "select" at bounding box center [64, 108] width 9 height 10
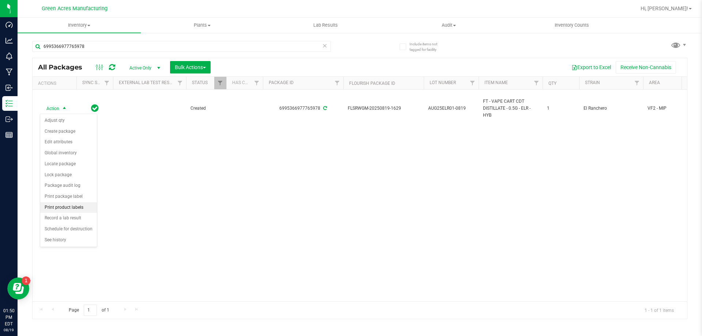
click at [73, 206] on li "Print product labels" at bounding box center [68, 207] width 57 height 11
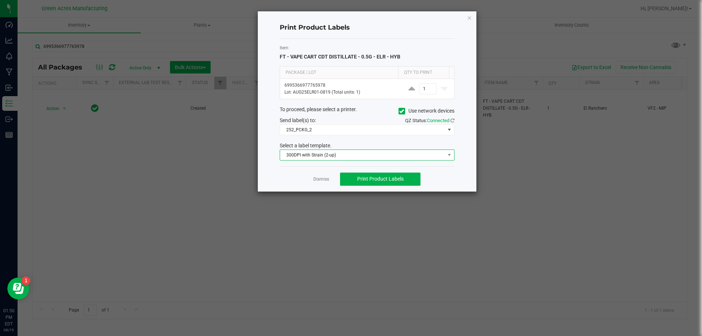
click at [429, 154] on span "300DPI with Strain (2-up)" at bounding box center [362, 155] width 165 height 10
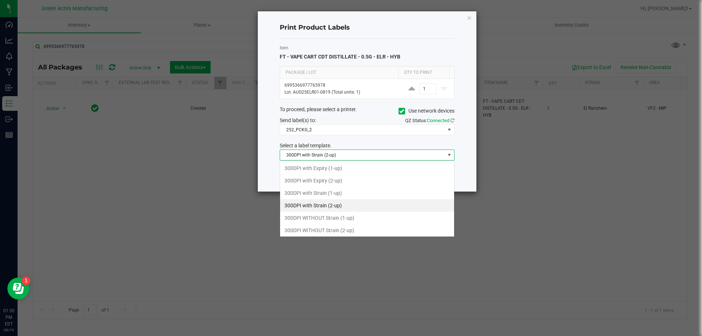
scroll to position [11, 175]
click at [525, 137] on ngb-modal-window "Print Product Labels Item FT - VAPE CART CDT DISTILLATE - 0.5G - ELR - HYB Pack…" at bounding box center [353, 168] width 707 height 336
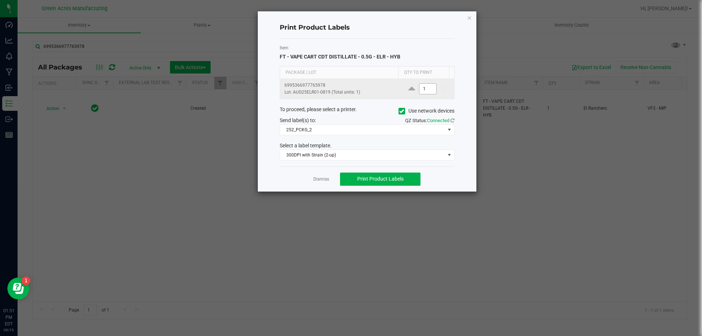
click at [425, 88] on input "1" at bounding box center [427, 89] width 17 height 10
click at [397, 181] on span "Print Product Labels" at bounding box center [380, 179] width 46 height 6
click at [428, 86] on input "2" at bounding box center [427, 89] width 17 height 10
type input "1"
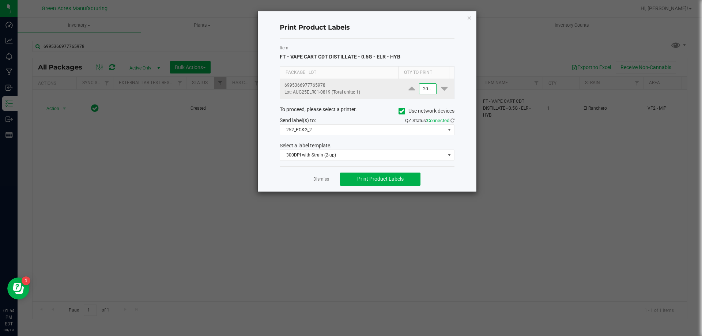
scroll to position [0, 0]
type input "2,000"
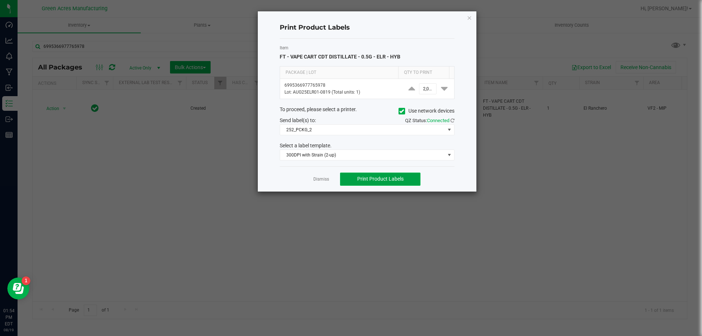
click at [401, 183] on button "Print Product Labels" at bounding box center [380, 178] width 80 height 13
